Goal: Complete application form: Complete application form

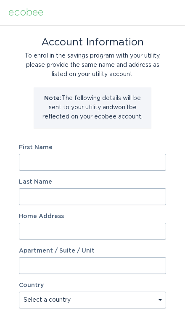
click at [124, 163] on input "First Name" at bounding box center [92, 162] width 147 height 17
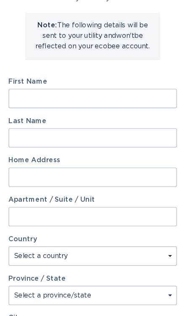
scroll to position [37, 0]
type input "Raydon"
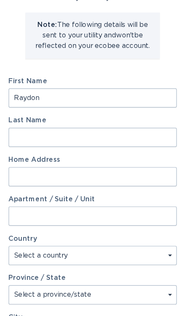
type input "[PERSON_NAME]"
type input "[STREET_ADDRESS]"
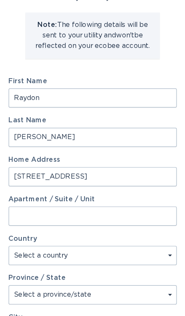
select select "US"
type input "[GEOGRAPHIC_DATA]"
type input "95661"
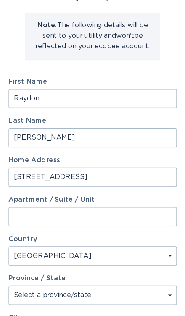
click at [114, 186] on input "[STREET_ADDRESS]" at bounding box center [92, 194] width 147 height 17
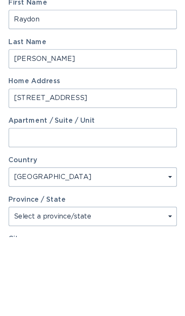
click at [47, 186] on input "[STREET_ADDRESS]" at bounding box center [92, 194] width 147 height 17
click at [50, 186] on input "[STREET_ADDRESS]" at bounding box center [92, 194] width 147 height 17
type input "[STREET_ADDRESS]"
click at [99, 221] on input "Apartment / Suite / Unit" at bounding box center [92, 229] width 147 height 17
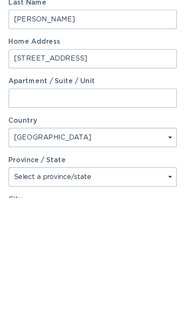
click at [118, 290] on select "Select a province/state [US_STATE] [US_STATE] [US_STATE] [US_STATE] [US_STATE] …" at bounding box center [92, 298] width 147 height 17
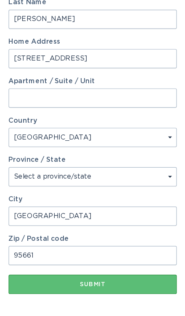
select select "CA"
click at [81, 255] on input "95661" at bounding box center [92, 263] width 147 height 17
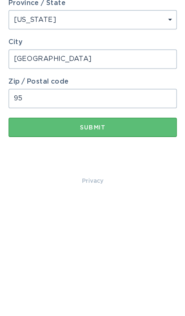
type input "9"
type input "95747"
